Goal: Contribute content

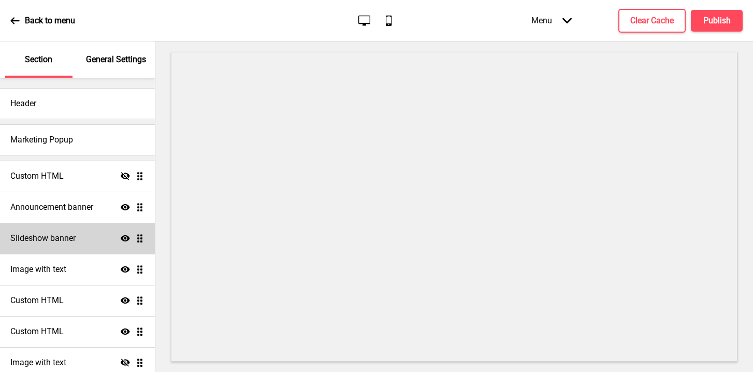
click at [65, 240] on h4 "Slideshow banner" at bounding box center [42, 237] width 65 height 11
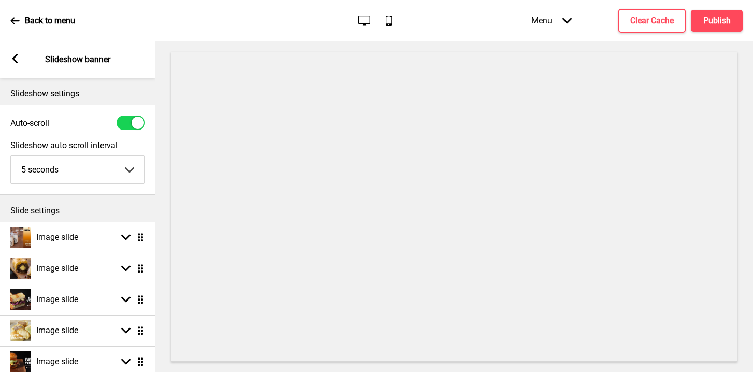
scroll to position [1, 0]
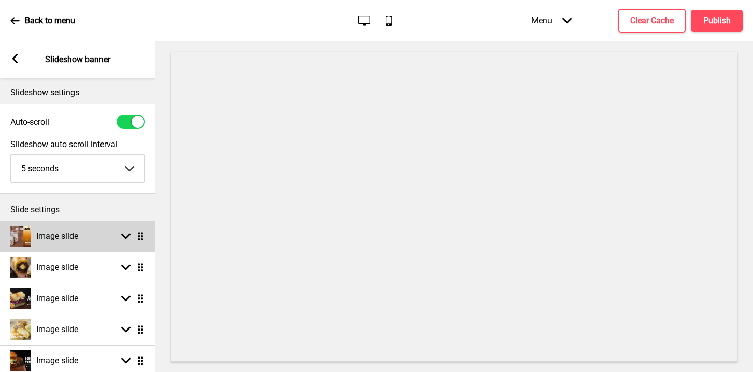
click at [125, 236] on rect at bounding box center [125, 235] width 9 height 9
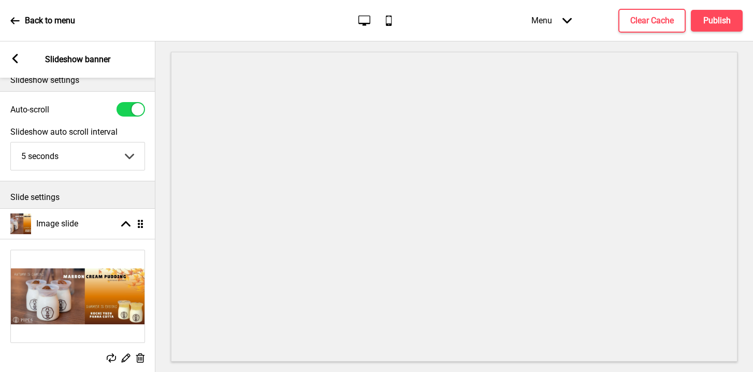
scroll to position [18, 0]
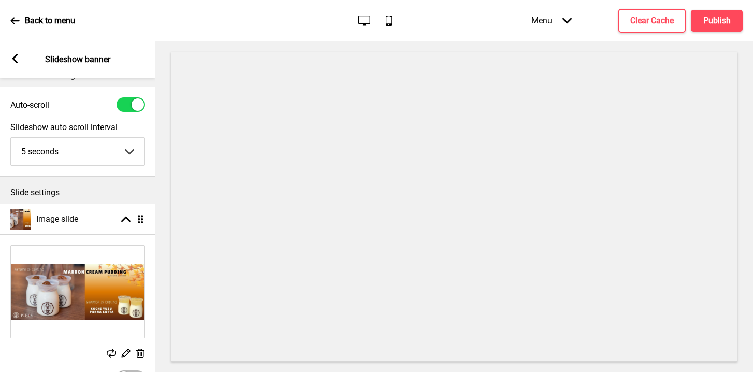
click at [107, 348] on icon "Replace" at bounding box center [111, 352] width 9 height 9
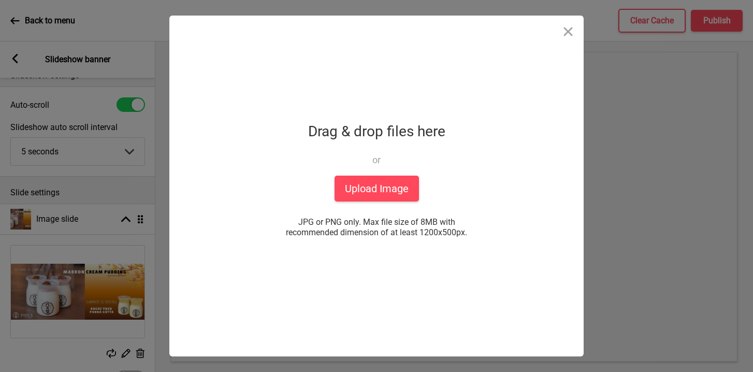
click at [392, 170] on div "Drag & drop files here or Upload files from your computer" at bounding box center [376, 147] width 137 height 57
click at [380, 193] on button "Upload Image" at bounding box center [376, 189] width 84 height 26
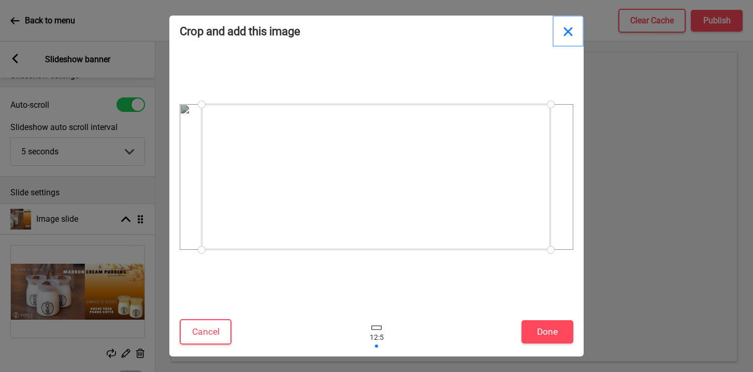
click at [565, 32] on button "Close" at bounding box center [567, 31] width 31 height 31
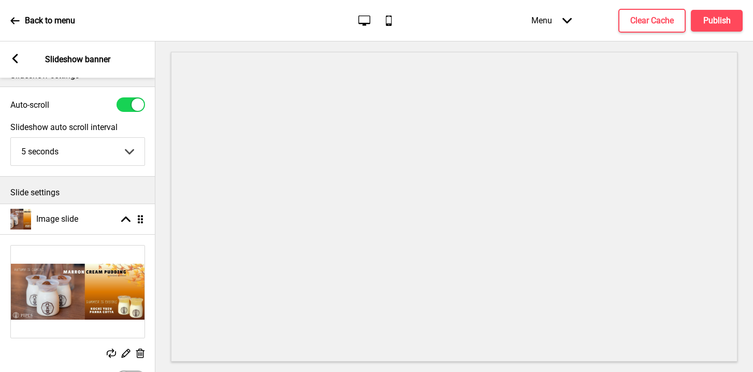
click at [108, 352] on icon at bounding box center [111, 352] width 9 height 9
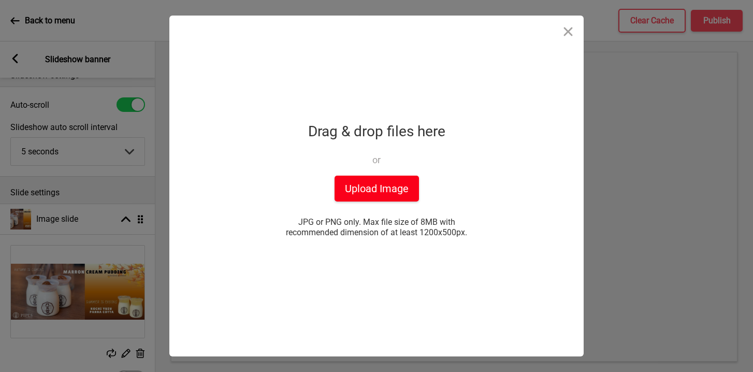
click at [348, 197] on button "Upload Image" at bounding box center [376, 189] width 84 height 26
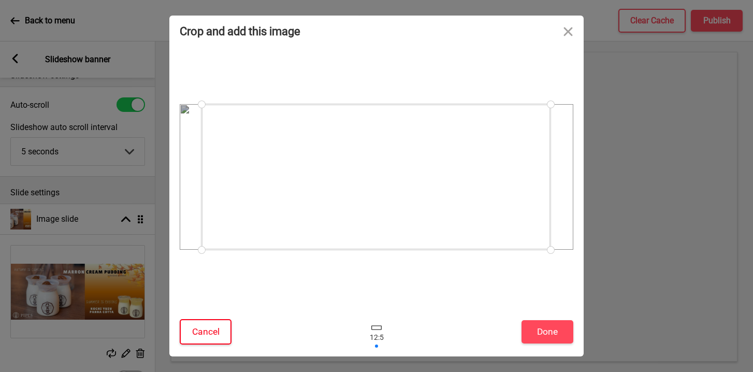
click at [214, 324] on button "Cancel" at bounding box center [206, 331] width 52 height 25
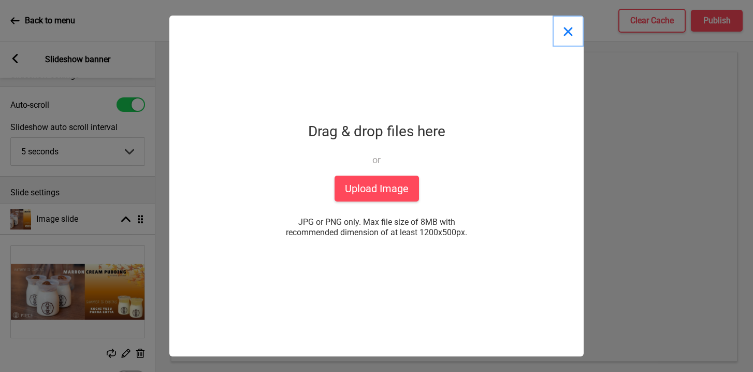
click at [559, 32] on button "Close" at bounding box center [567, 31] width 31 height 31
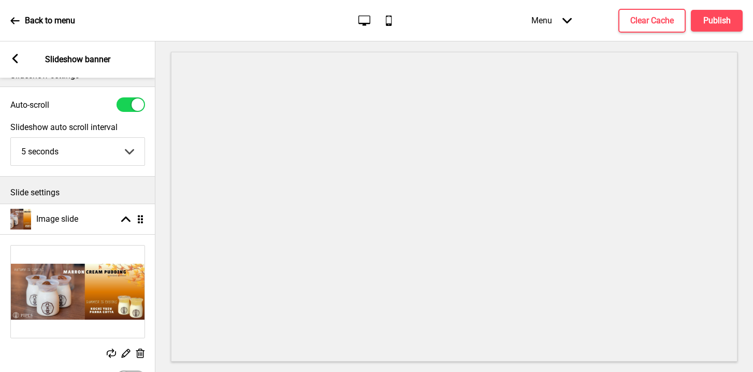
click at [110, 348] on div "Replace Edit Delete" at bounding box center [77, 302] width 155 height 125
click at [111, 356] on rect at bounding box center [111, 352] width 9 height 9
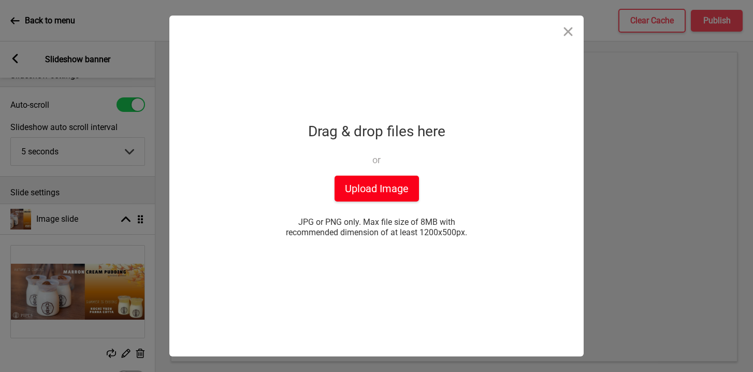
click at [392, 187] on button "Upload Image" at bounding box center [376, 189] width 84 height 26
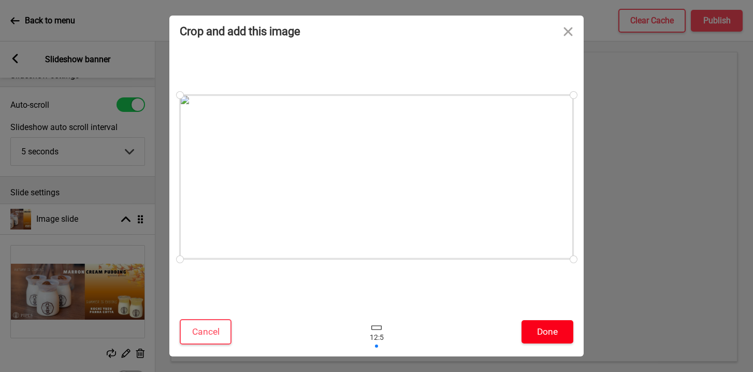
click at [543, 335] on button "Done" at bounding box center [547, 331] width 52 height 23
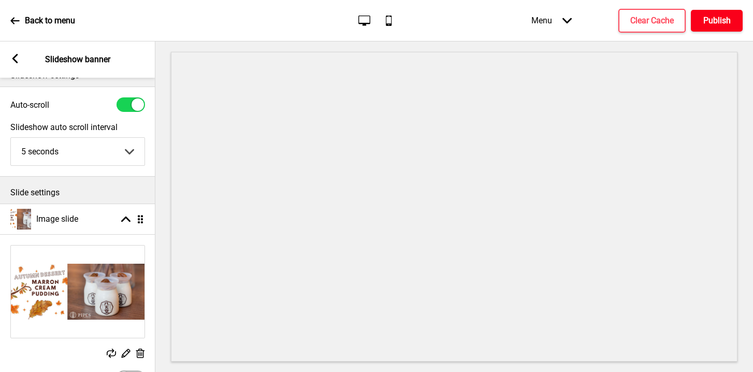
click at [722, 23] on h4 "Publish" at bounding box center [716, 20] width 27 height 11
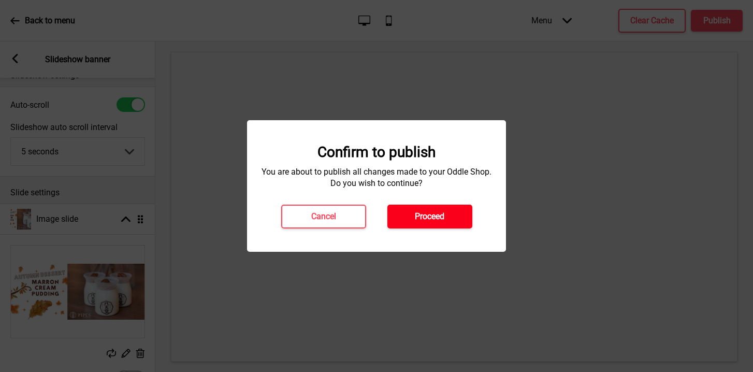
click at [395, 218] on button "Proceed" at bounding box center [429, 217] width 85 height 24
